Goal: Find specific page/section: Find specific page/section

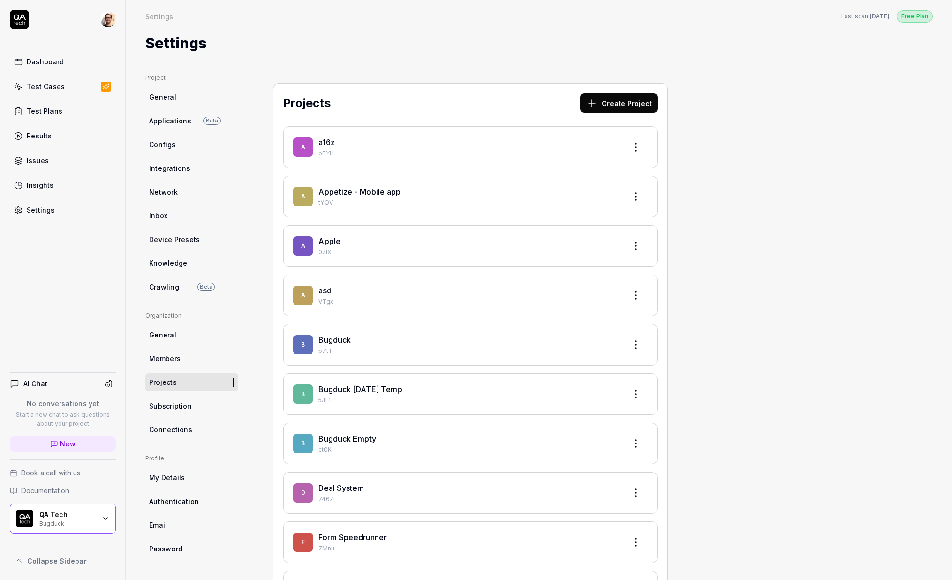
click at [350, 27] on div "Settings Free Plan Settings Last scan: 6 days ago Free Plan Settings" at bounding box center [539, 27] width 826 height 54
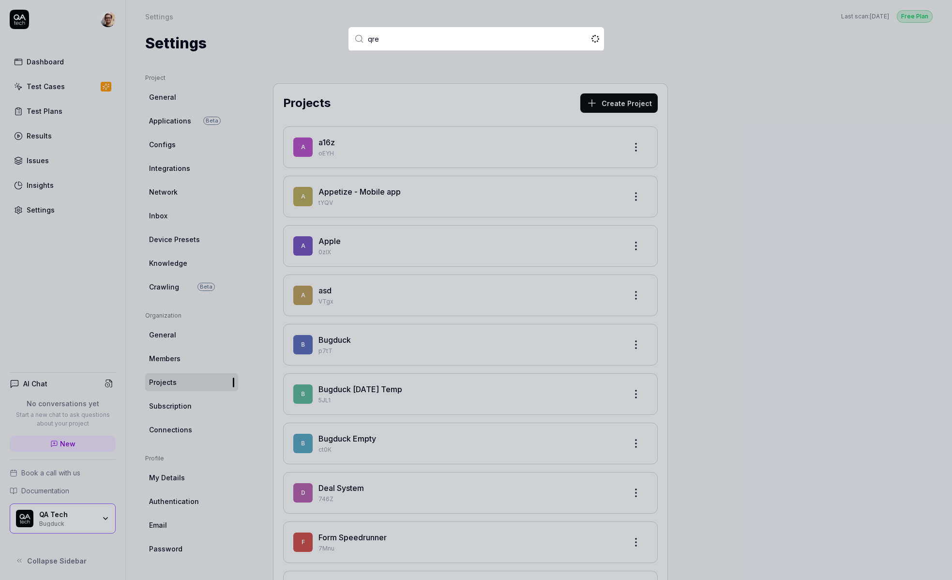
type input "qred"
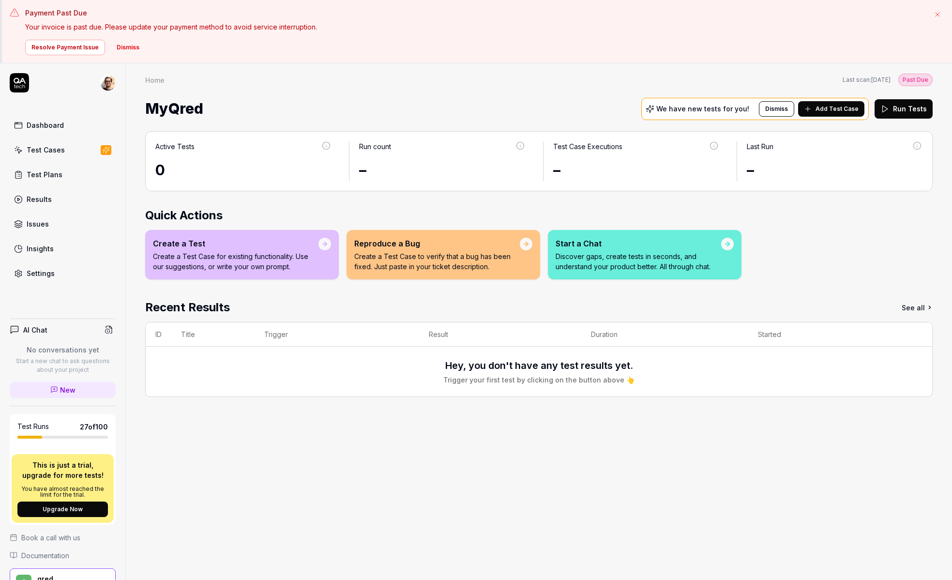
scroll to position [0, 0]
click at [76, 168] on link "Test Plans" at bounding box center [63, 174] width 106 height 19
